Goal: Share content

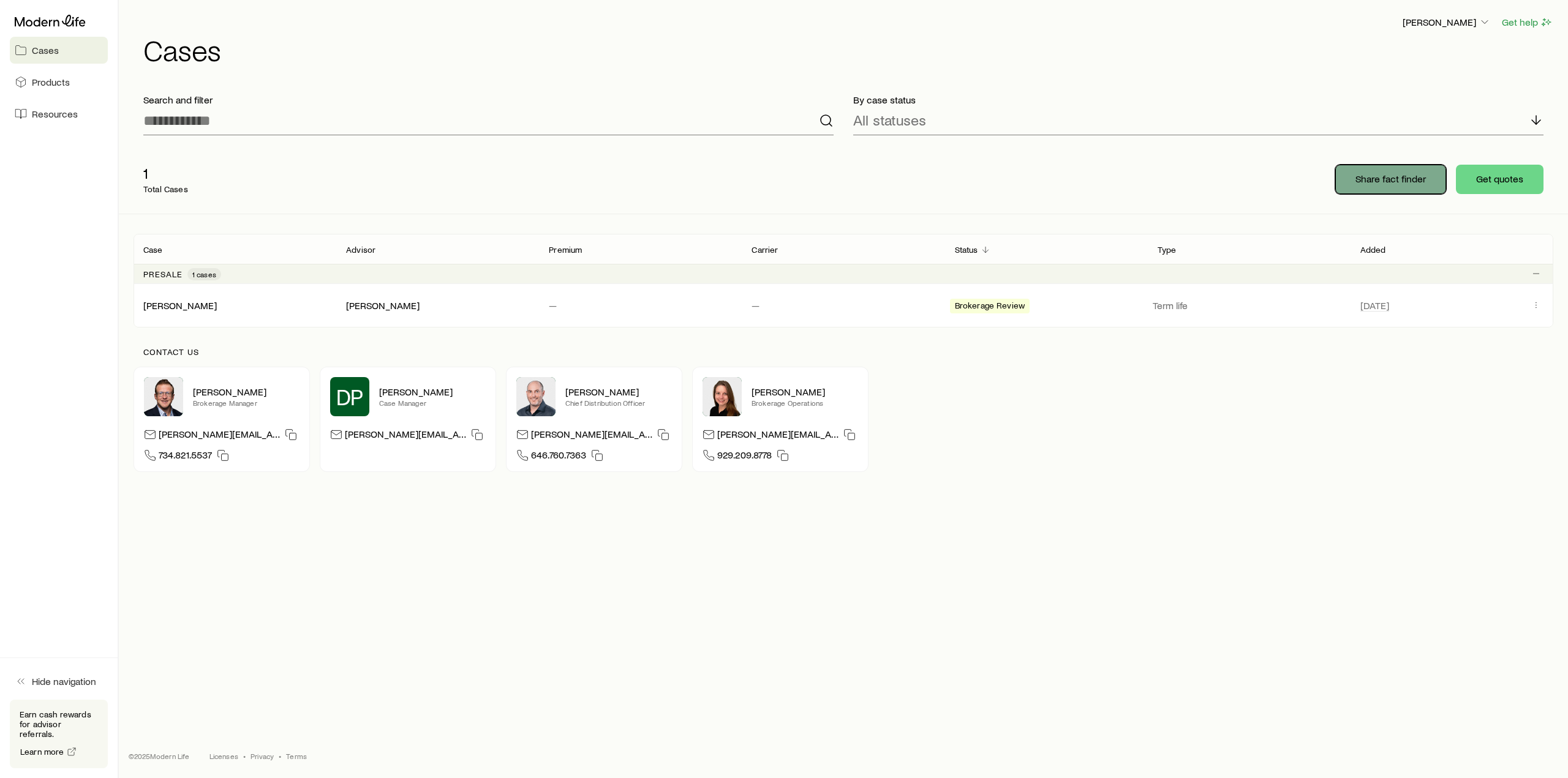
click at [1379, 167] on button "Share fact finder" at bounding box center [1391, 179] width 111 height 29
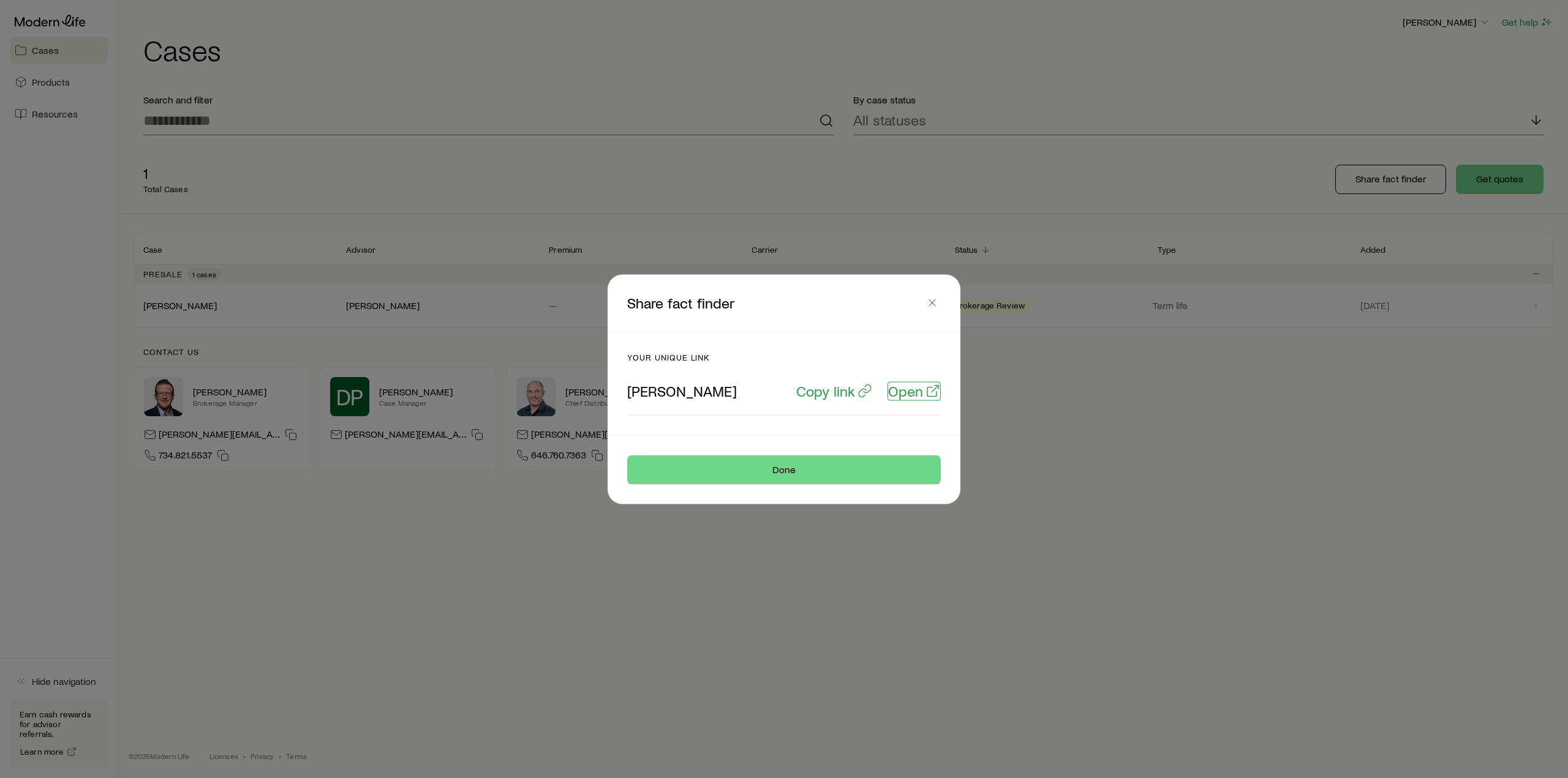
click at [903, 390] on p "Open" at bounding box center [905, 391] width 35 height 17
click at [699, 357] on p "Your unique link" at bounding box center [784, 357] width 314 height 10
click at [699, 357] on p "Your unique link" at bounding box center [784, 357] width 314 height 10
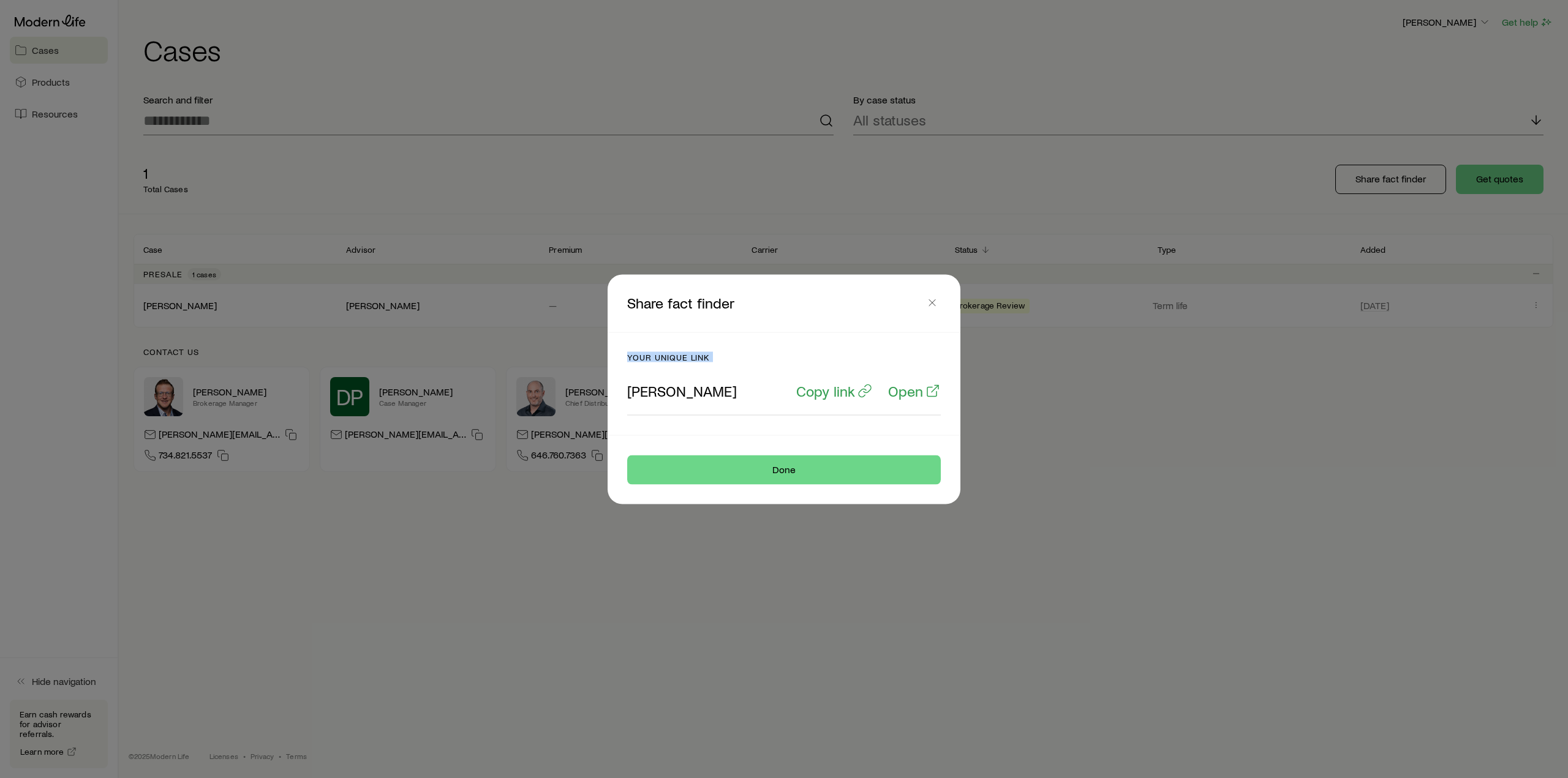
click at [696, 359] on p "Your unique link" at bounding box center [784, 357] width 314 height 10
click at [724, 338] on div "Your unique link [PERSON_NAME] Copy link Open" at bounding box center [783, 384] width 343 height 102
